Goal: Task Accomplishment & Management: Manage account settings

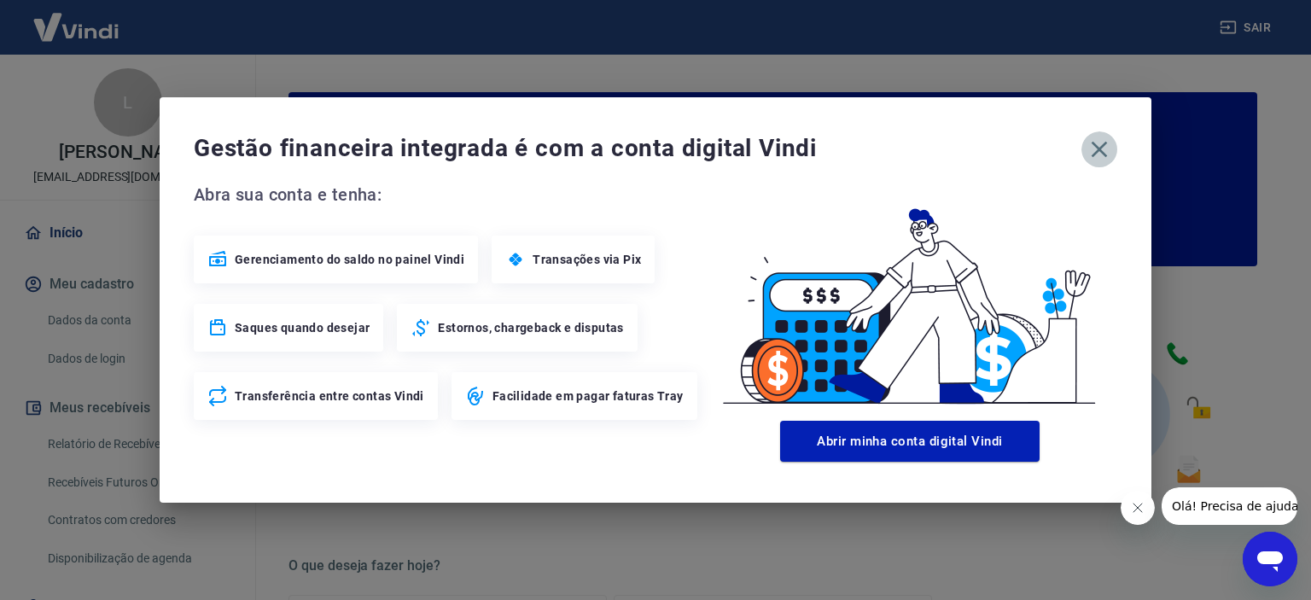
click at [1098, 144] on icon "button" at bounding box center [1099, 149] width 27 height 27
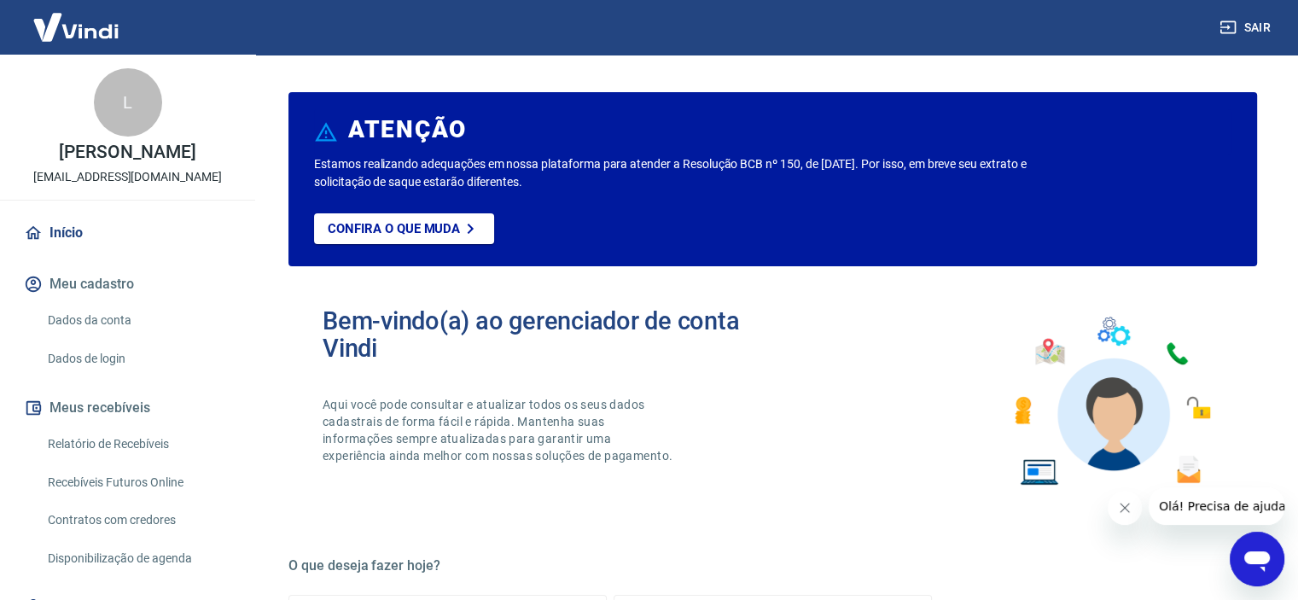
scroll to position [924, 0]
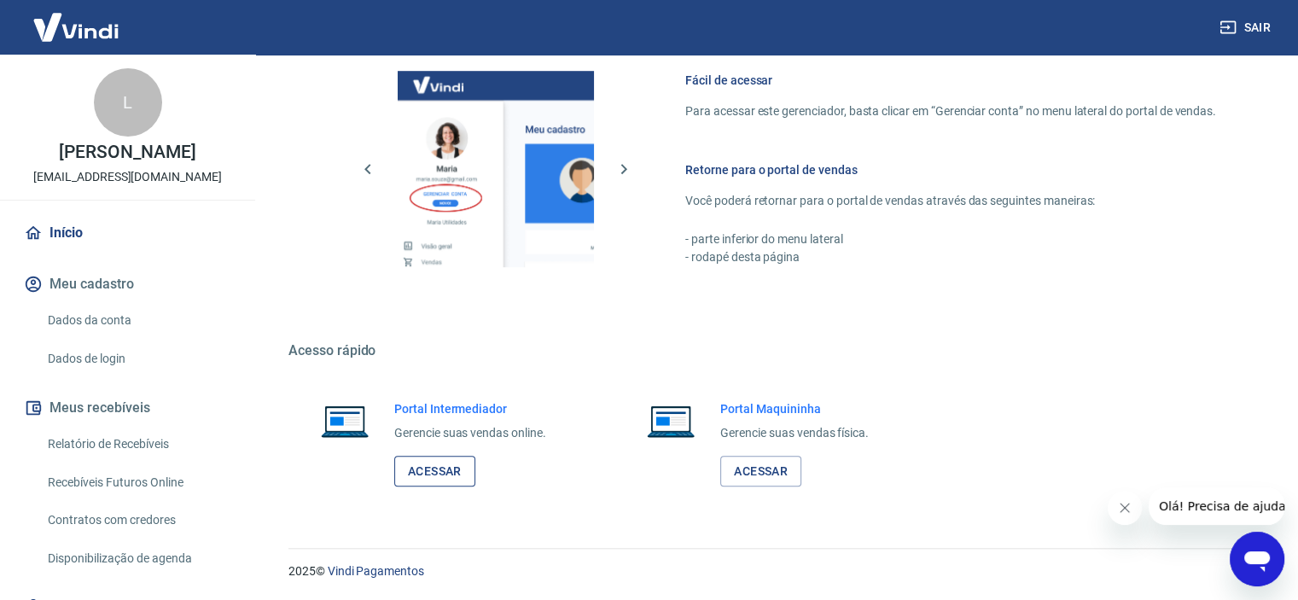
click at [434, 463] on link "Acessar" at bounding box center [434, 472] width 81 height 32
click at [113, 438] on link "Relatório de Recebíveis" at bounding box center [138, 444] width 194 height 35
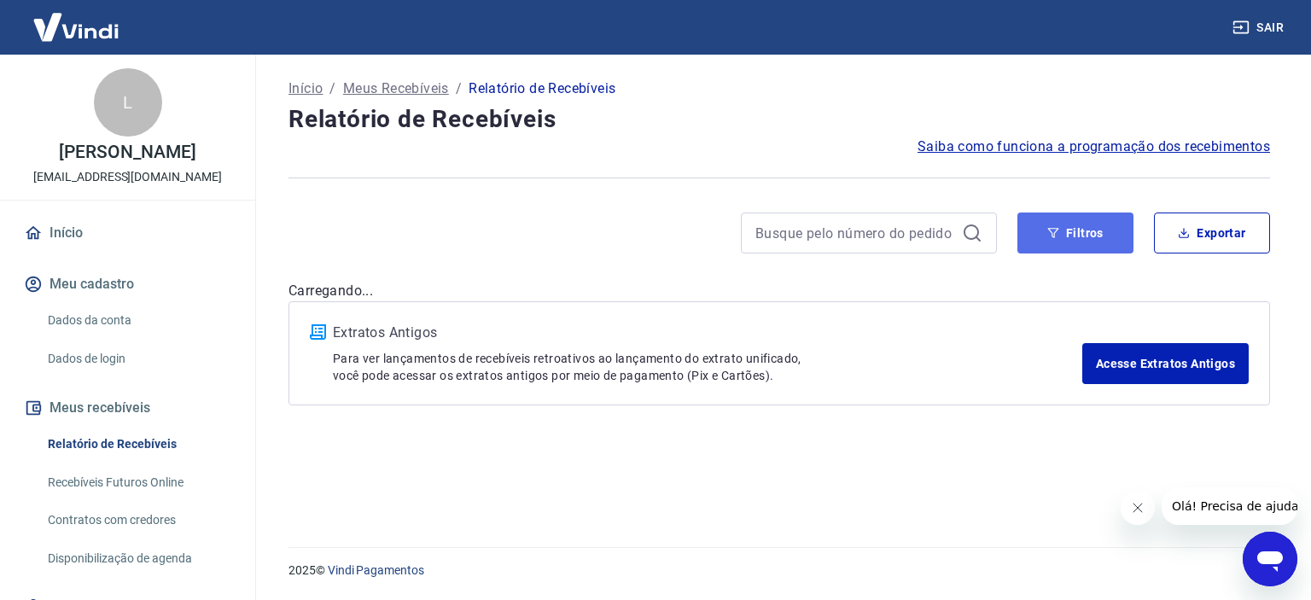
click at [1038, 224] on button "Filtros" at bounding box center [1075, 233] width 116 height 41
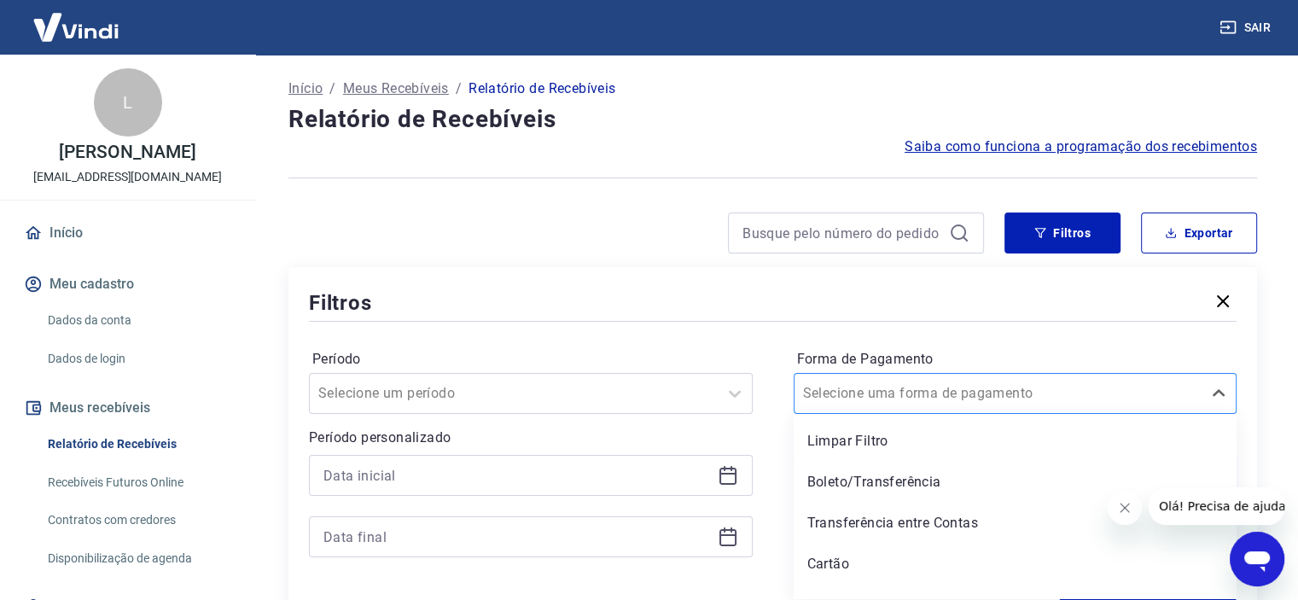
click at [881, 382] on div at bounding box center [998, 394] width 391 height 24
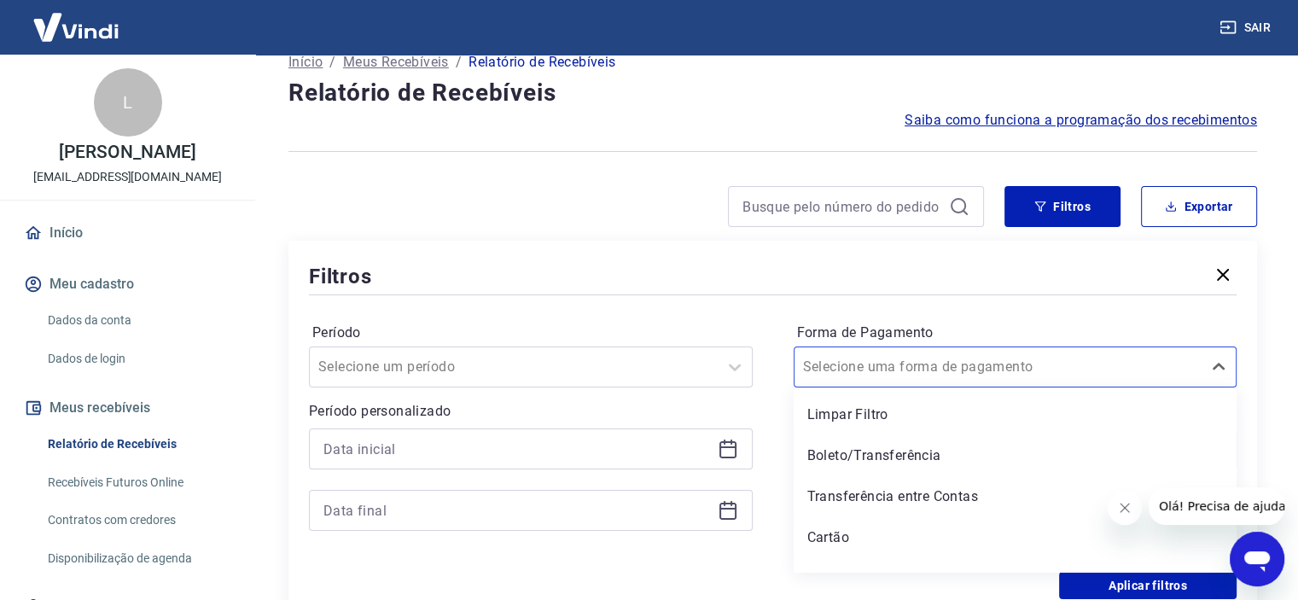
scroll to position [26, 0]
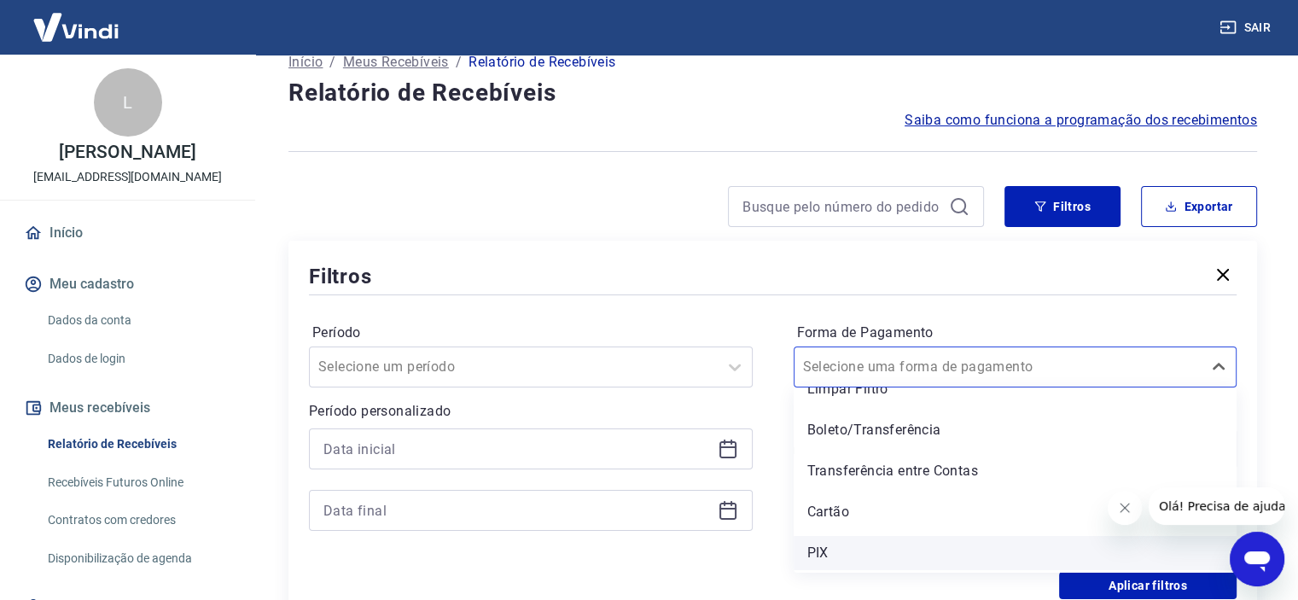
click at [836, 542] on div "PIX" at bounding box center [1016, 553] width 444 height 34
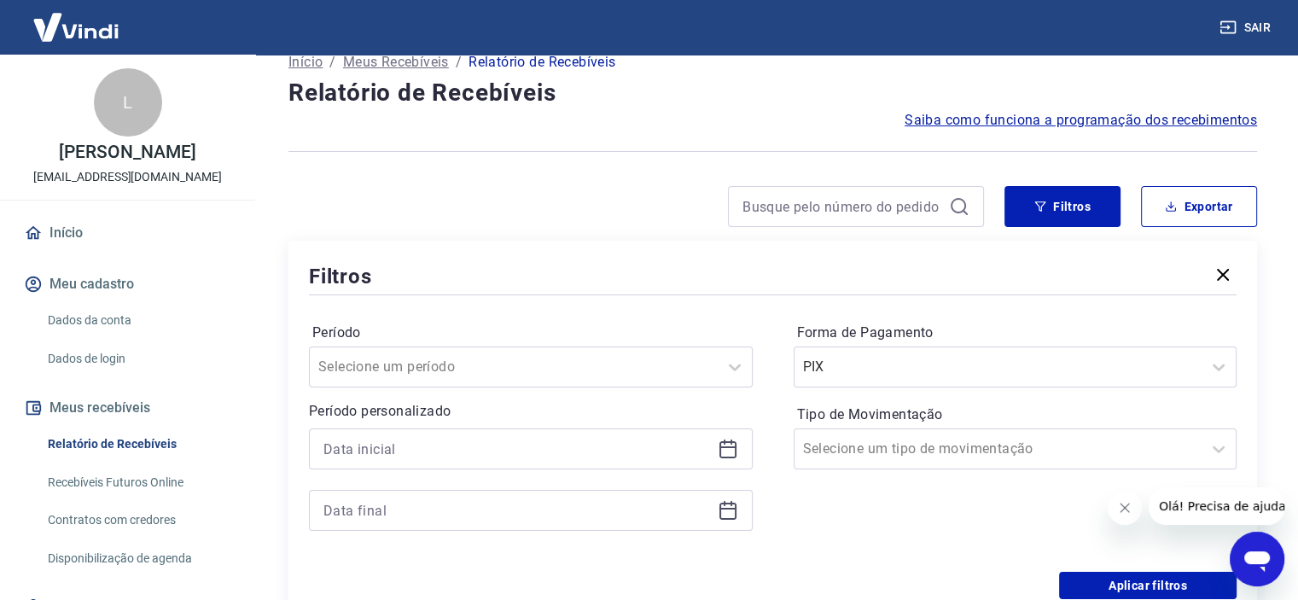
scroll to position [277, 0]
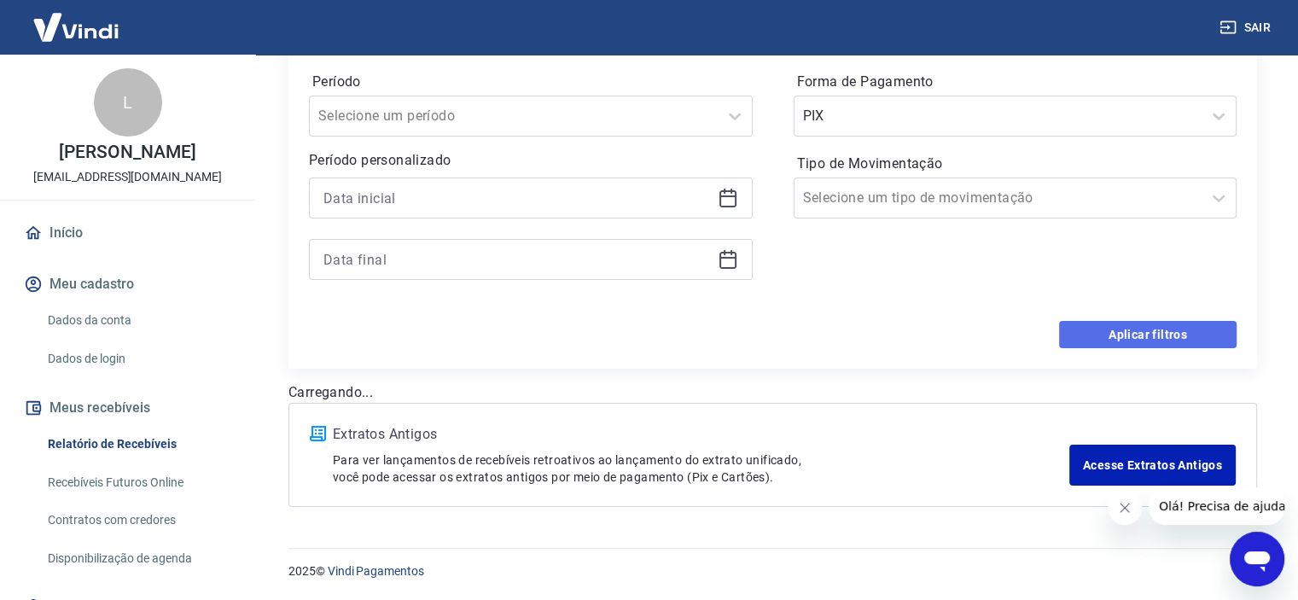
click at [1142, 341] on button "Aplicar filtros" at bounding box center [1148, 334] width 178 height 27
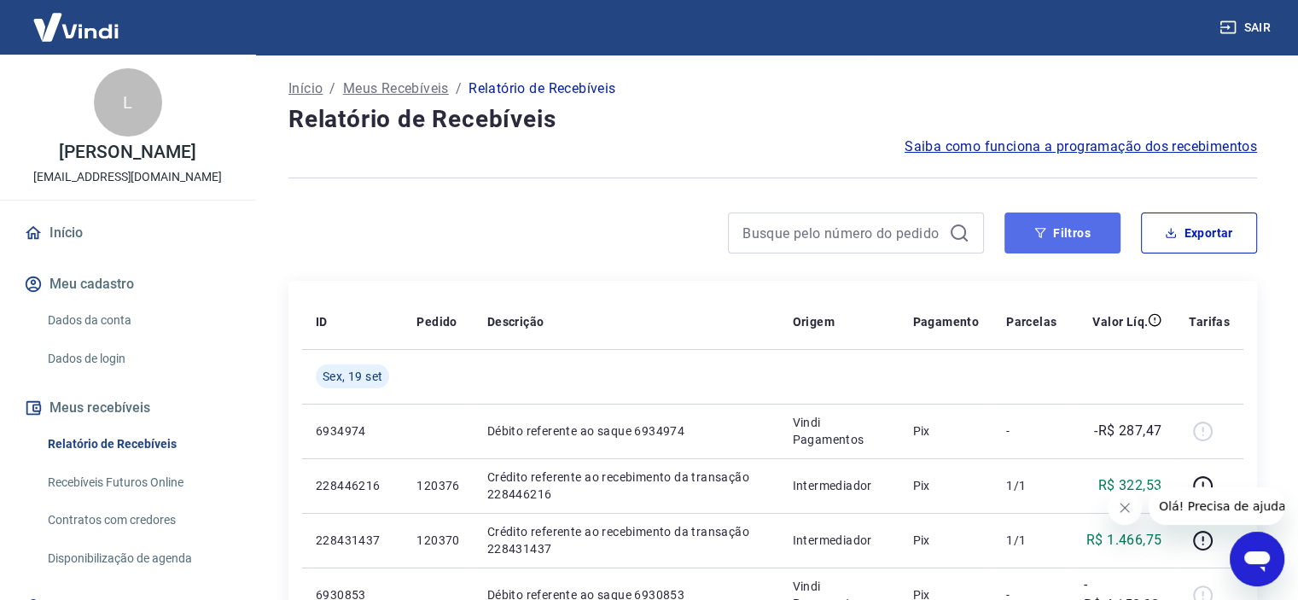
click at [1089, 237] on button "Filtros" at bounding box center [1063, 233] width 116 height 41
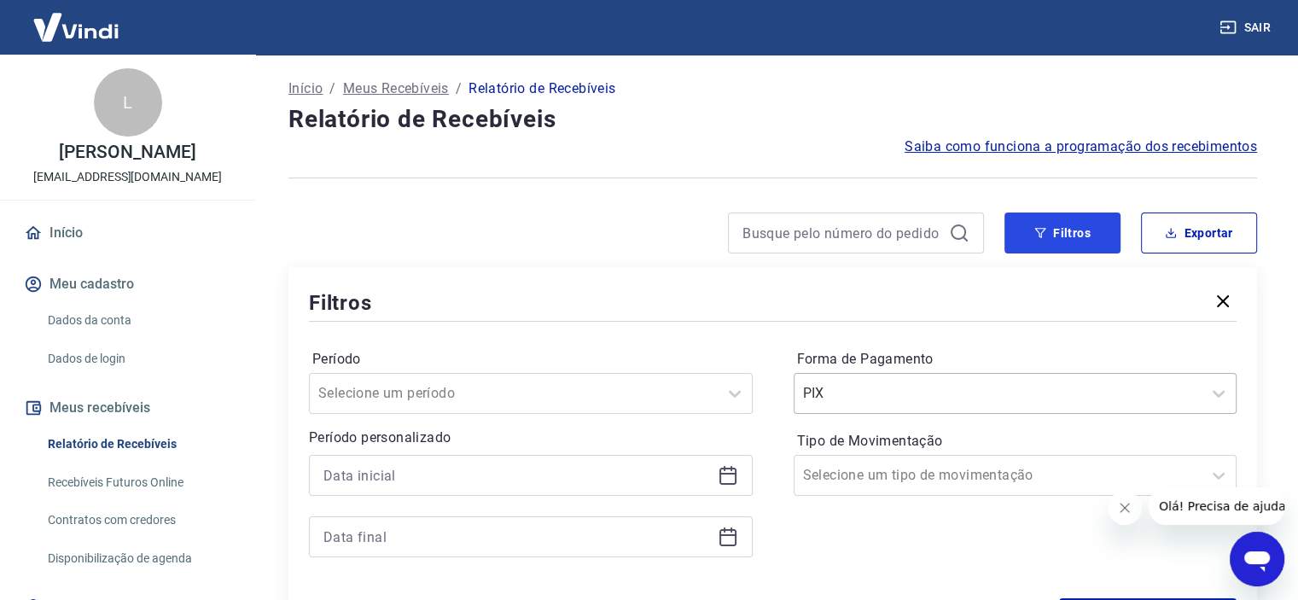
scroll to position [284, 0]
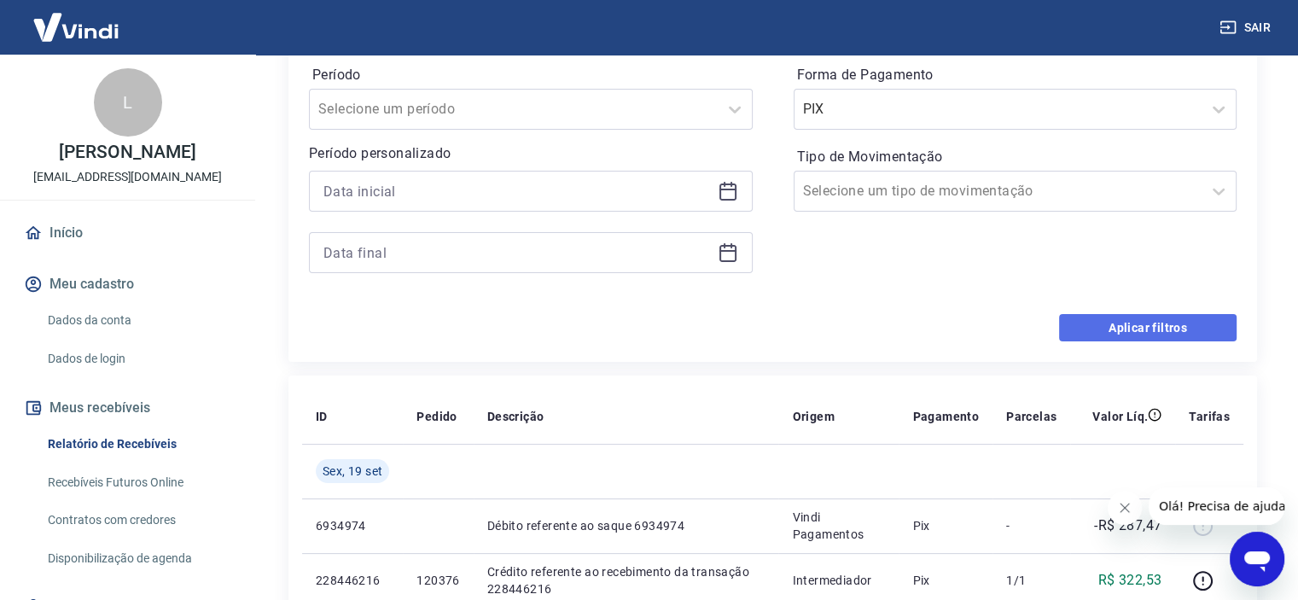
click at [1178, 326] on button "Aplicar filtros" at bounding box center [1148, 327] width 178 height 27
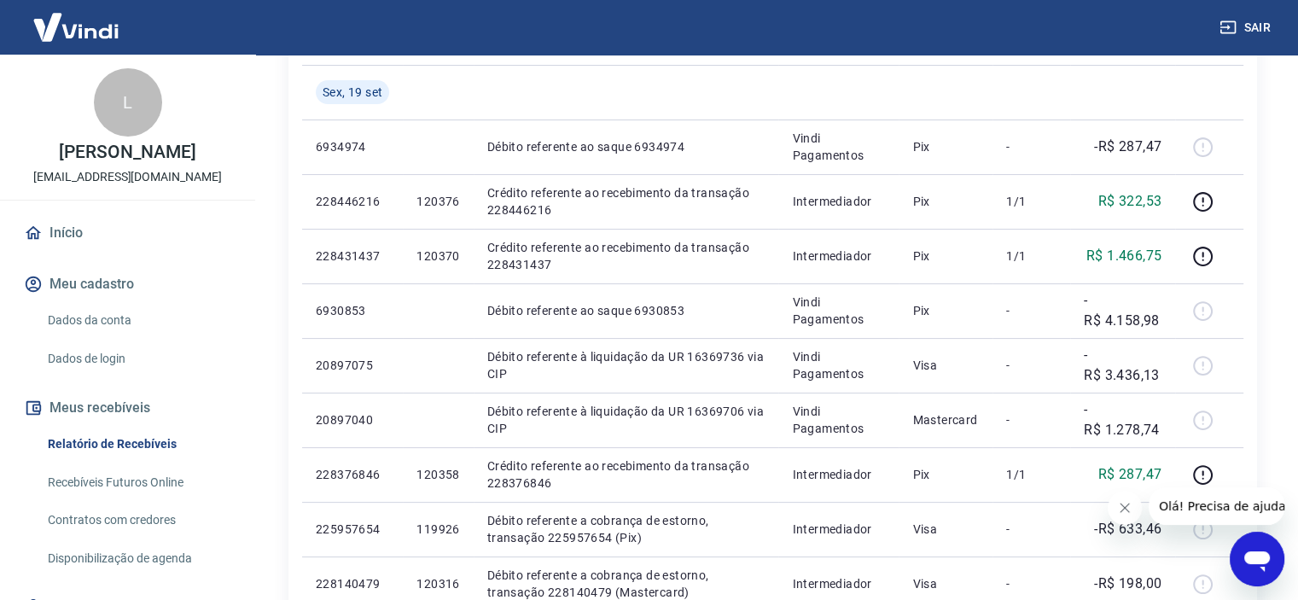
scroll to position [0, 0]
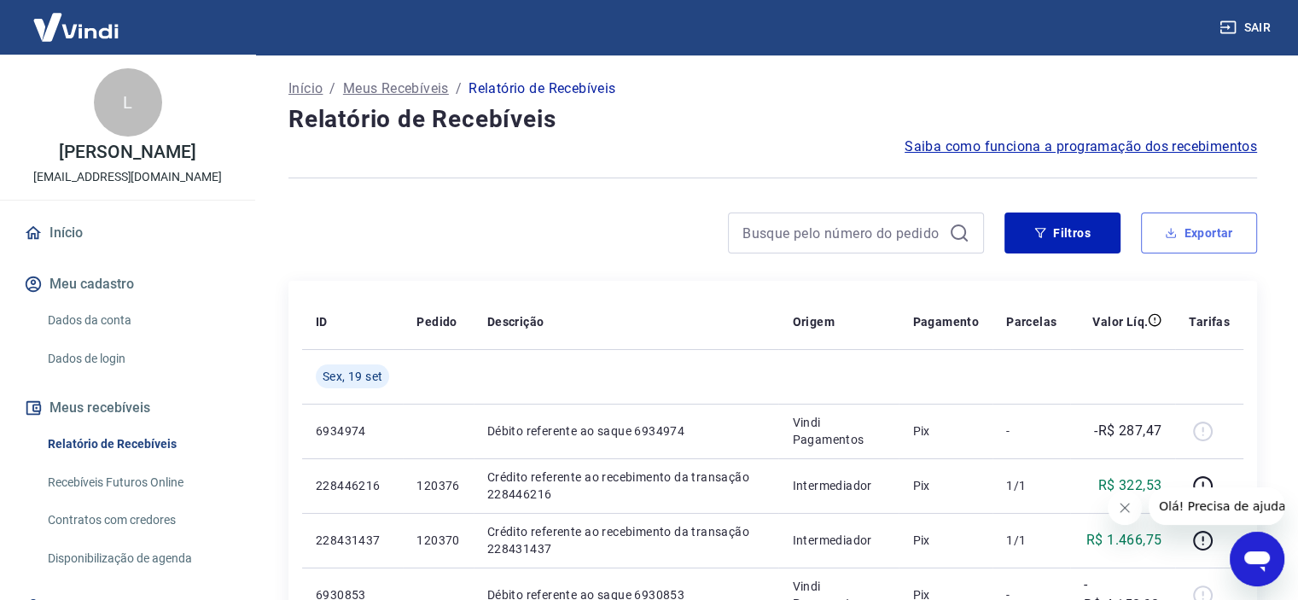
click at [1157, 248] on button "Exportar" at bounding box center [1199, 233] width 116 height 41
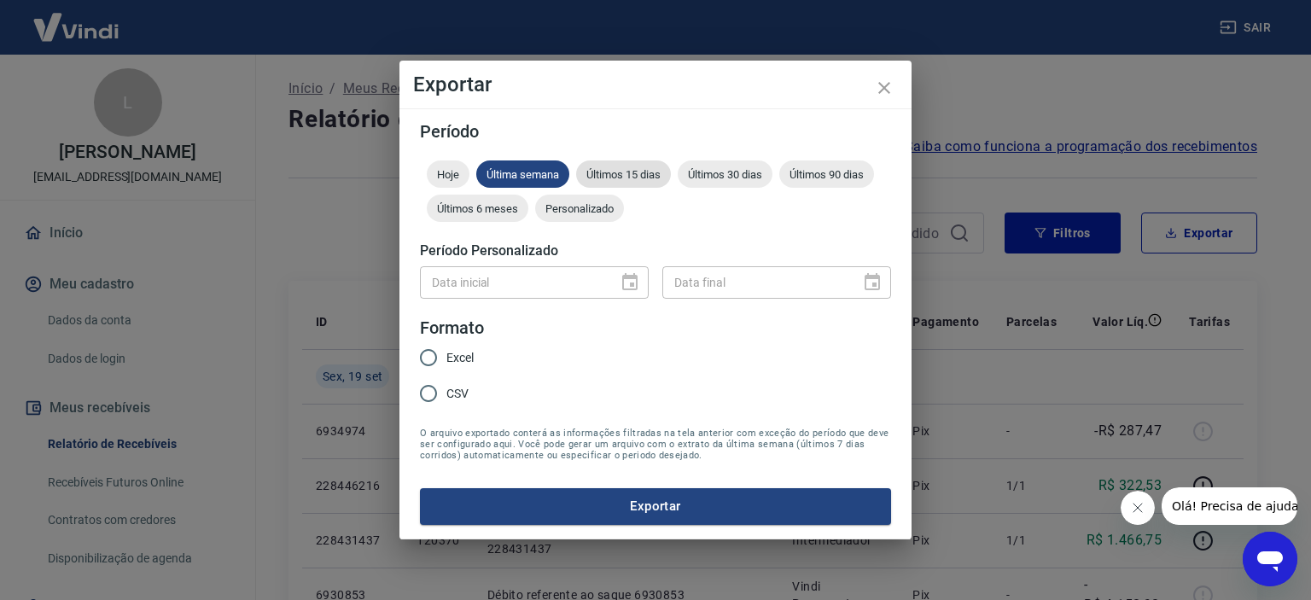
click at [662, 178] on span "Últimos 15 dias" at bounding box center [623, 174] width 95 height 13
click at [444, 356] on input "Excel" at bounding box center [429, 358] width 36 height 36
radio input "true"
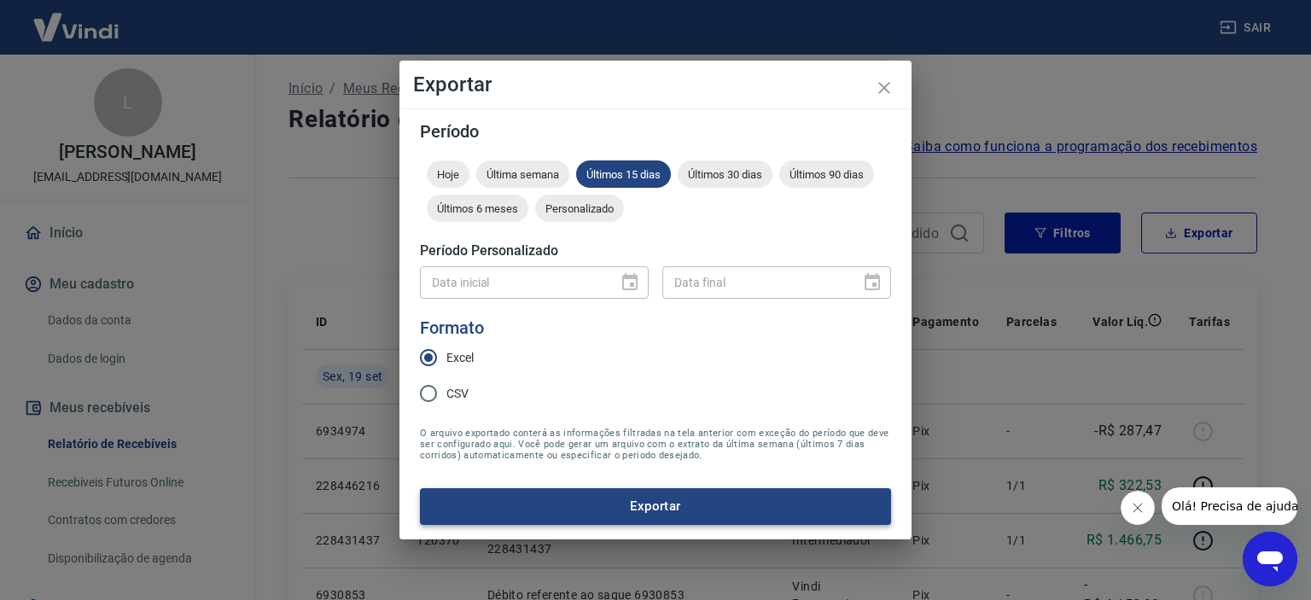
click at [638, 498] on button "Exportar" at bounding box center [655, 506] width 471 height 36
